Goal: Book appointment/travel/reservation

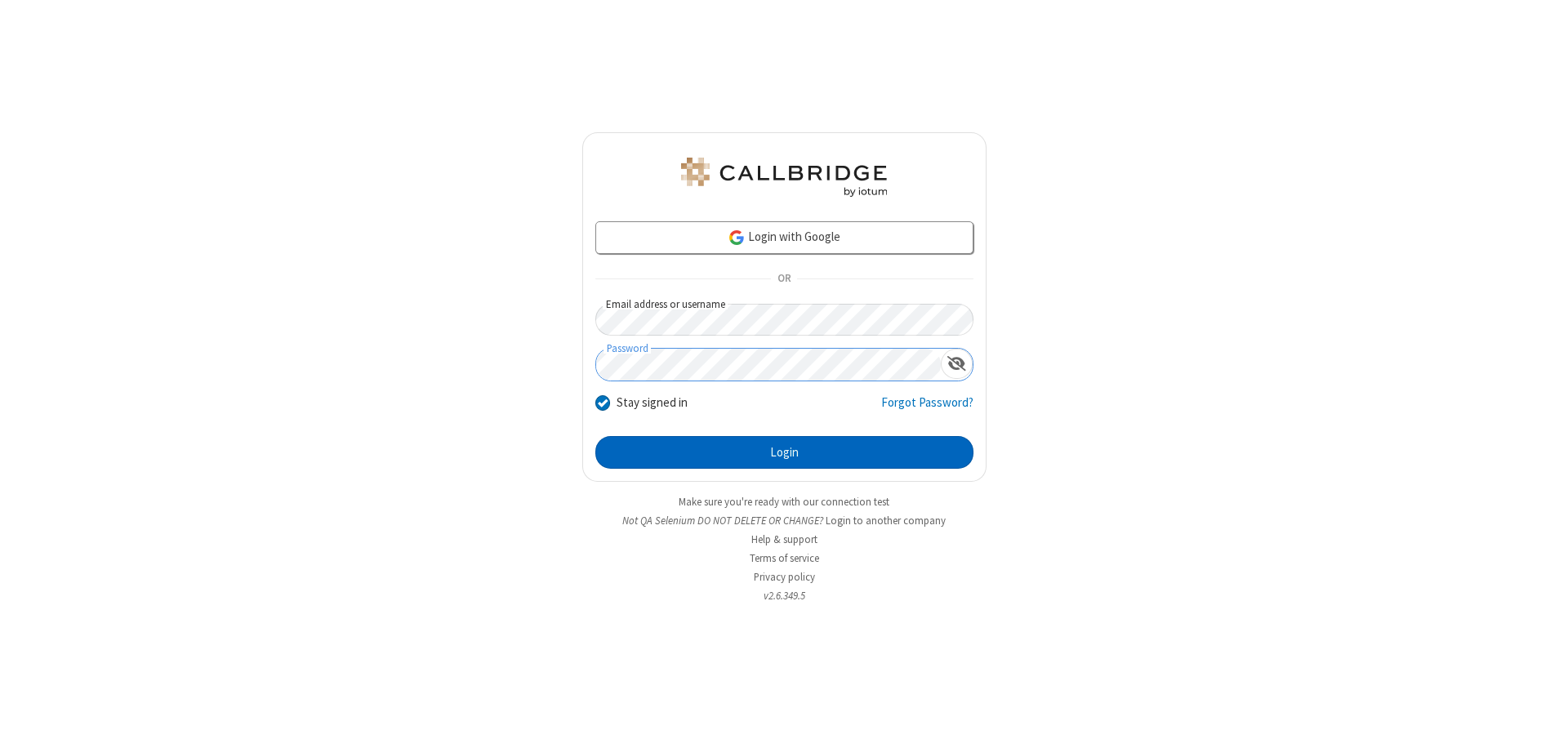
click at [784, 452] on button "Login" at bounding box center [784, 452] width 378 height 32
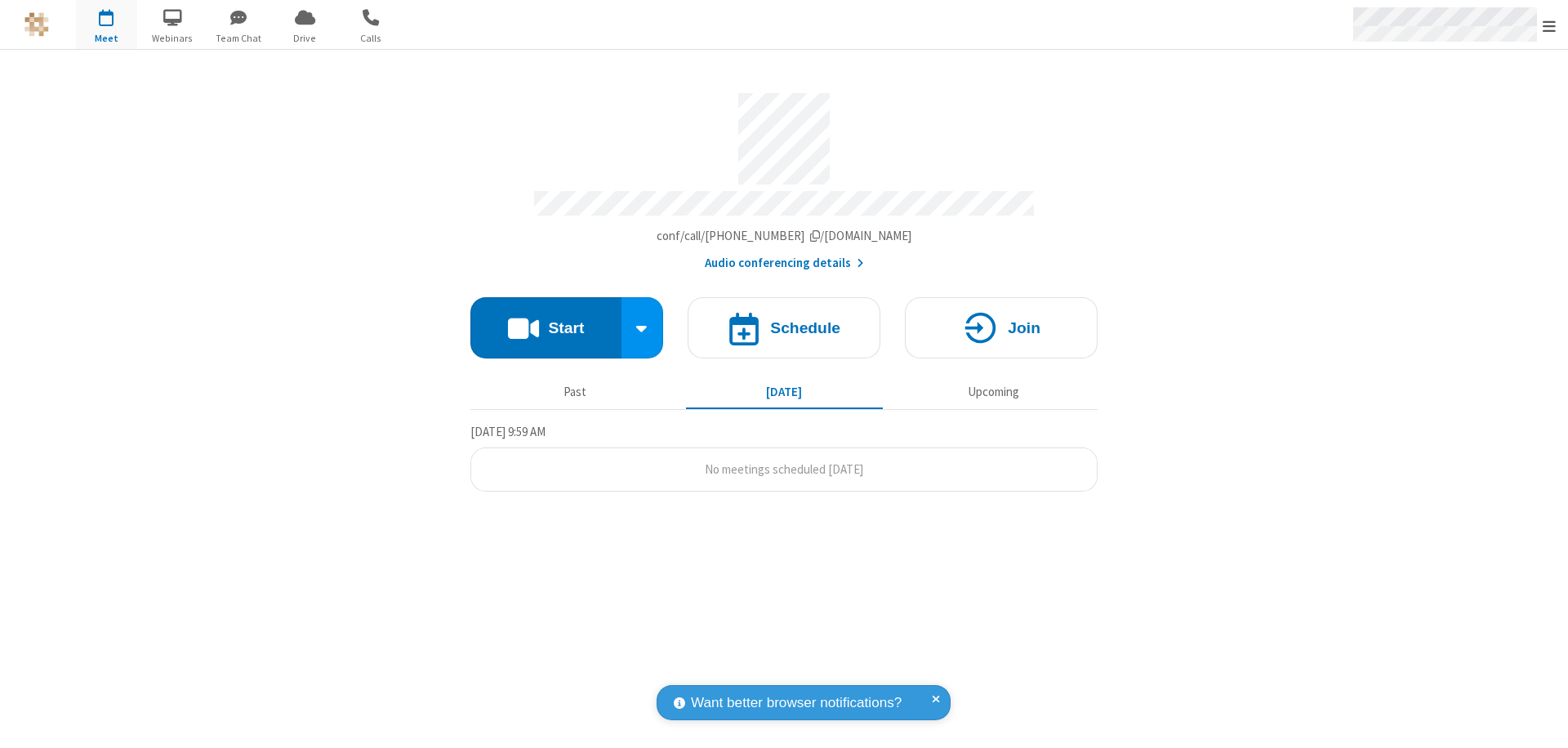
click at [1550, 25] on span "Open menu" at bounding box center [1549, 25] width 13 height 17
click at [106, 25] on span "button" at bounding box center [107, 18] width 61 height 28
click at [784, 320] on h4 "Schedule" at bounding box center [805, 328] width 70 height 16
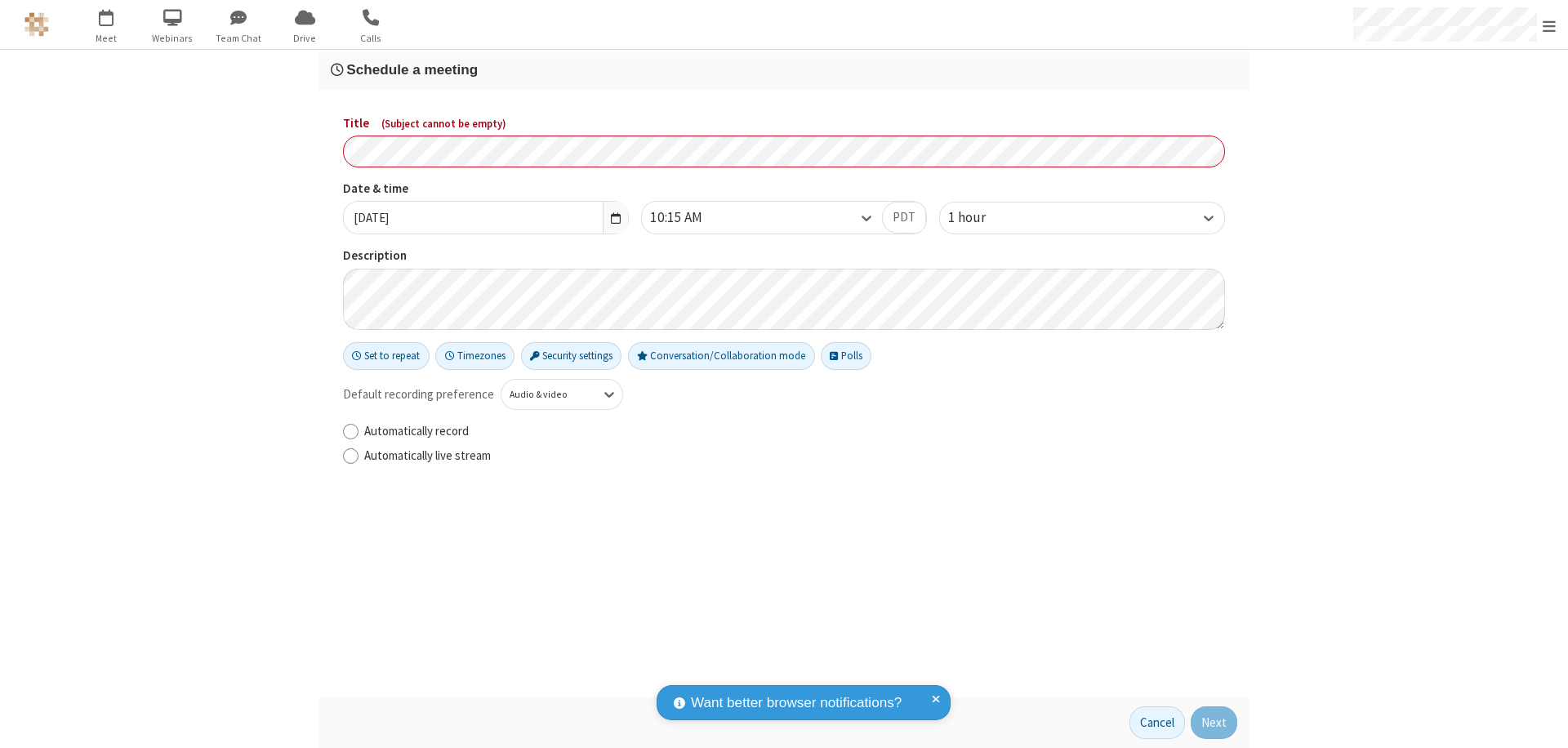
click at [784, 69] on h3 "Schedule a meeting" at bounding box center [784, 70] width 906 height 16
